Goal: Transaction & Acquisition: Purchase product/service

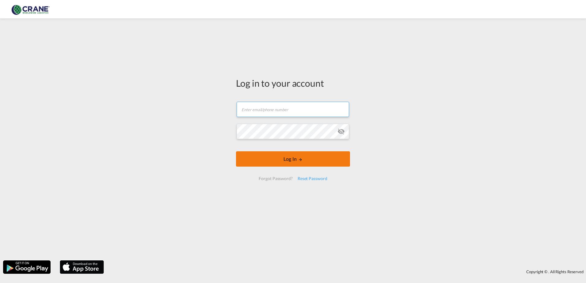
type input "[PERSON_NAME][EMAIL_ADDRESS][DOMAIN_NAME]"
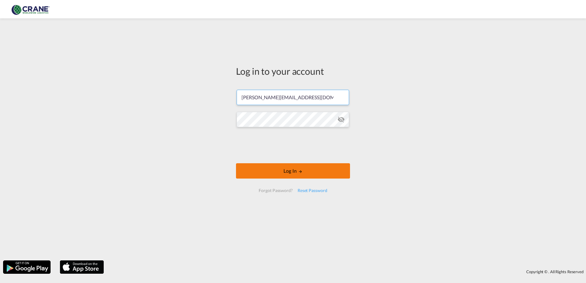
click at [297, 159] on form "[PERSON_NAME][EMAIL_ADDRESS][DOMAIN_NAME] Password field is required Log In For…" at bounding box center [293, 141] width 114 height 115
click at [298, 170] on md-icon "LOGIN" at bounding box center [300, 172] width 4 height 4
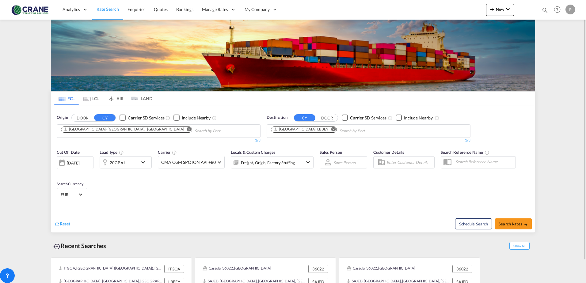
click at [187, 131] on md-icon "Remove" at bounding box center [189, 129] width 5 height 5
click at [81, 118] on button "DOOR" at bounding box center [82, 117] width 21 height 7
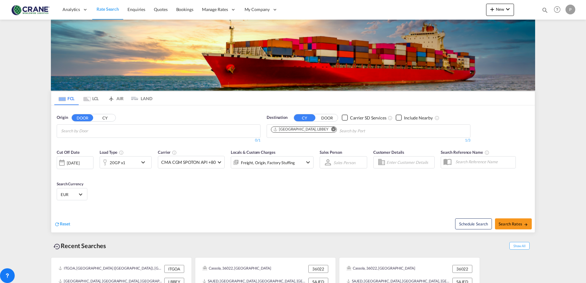
click at [77, 126] on body "Analytics Reports Dashboard Rate Search Enquiries Quotes Bookings" at bounding box center [293, 141] width 586 height 283
click at [67, 143] on div "Cassola IT-" at bounding box center [108, 143] width 117 height 14
click at [332, 129] on md-icon "Remove" at bounding box center [334, 129] width 5 height 5
click at [307, 129] on input "Chips input." at bounding box center [300, 131] width 58 height 10
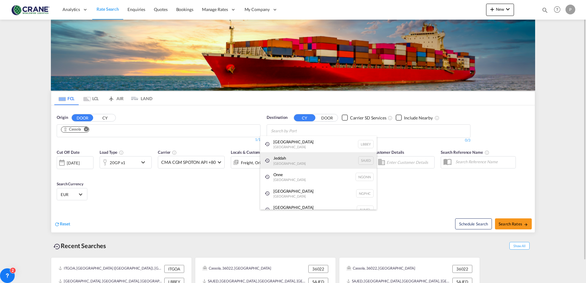
click at [288, 161] on div "Jeddah [GEOGRAPHIC_DATA] SAJED" at bounding box center [318, 160] width 117 height 17
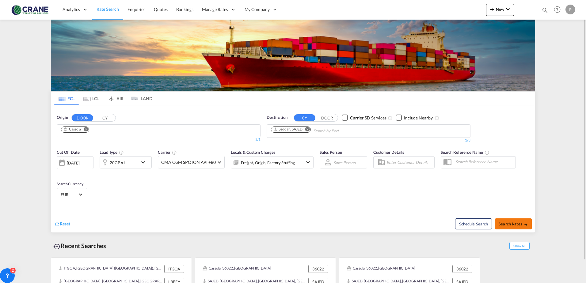
click at [502, 222] on span "Search Rates" at bounding box center [513, 224] width 29 height 5
type input "Cassola to SAJED / [DATE]"
